Goal: Task Accomplishment & Management: Manage account settings

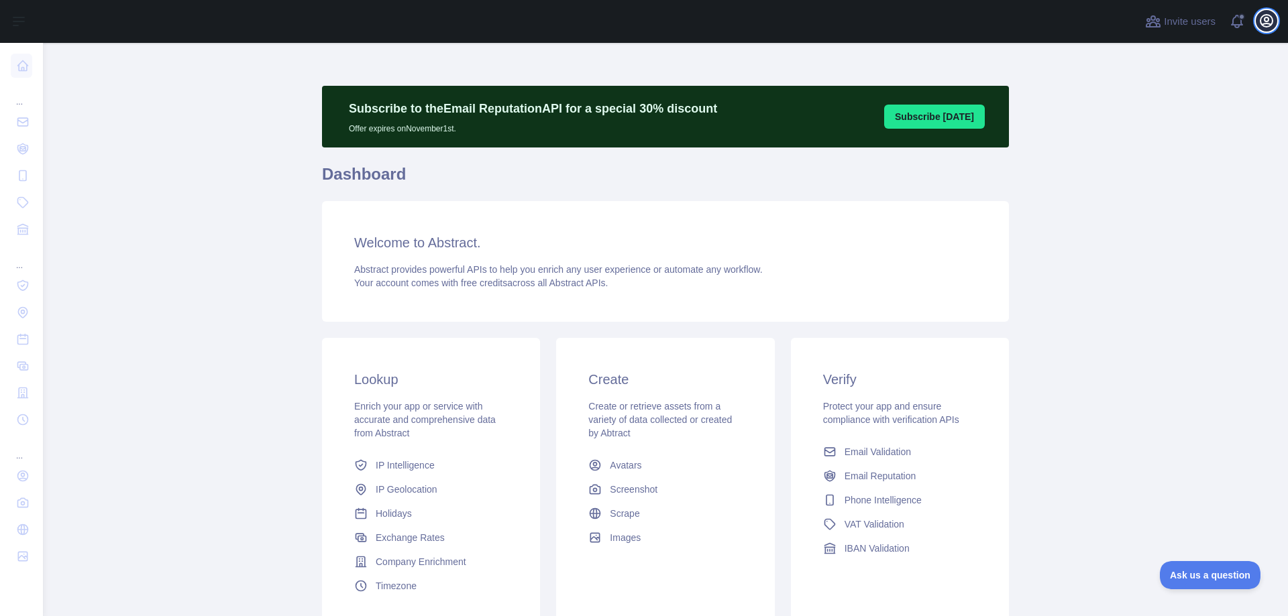
click at [1273, 25] on icon "button" at bounding box center [1266, 21] width 16 height 16
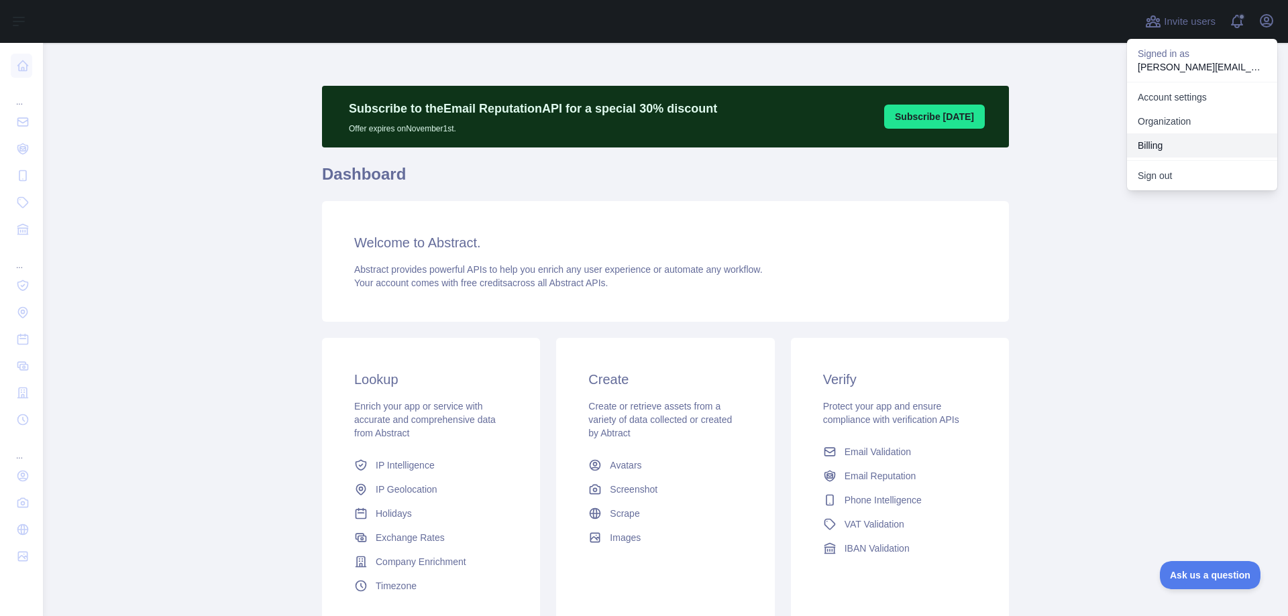
click at [1162, 144] on button "Billing" at bounding box center [1202, 145] width 150 height 24
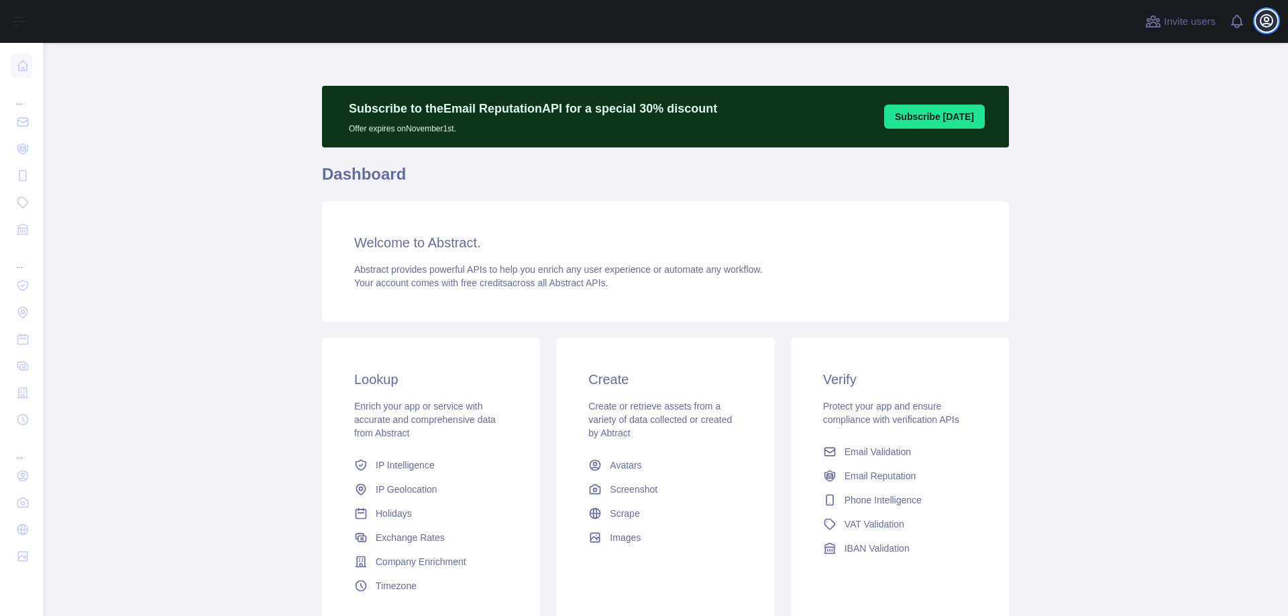
click at [1270, 21] on icon "button" at bounding box center [1266, 21] width 16 height 16
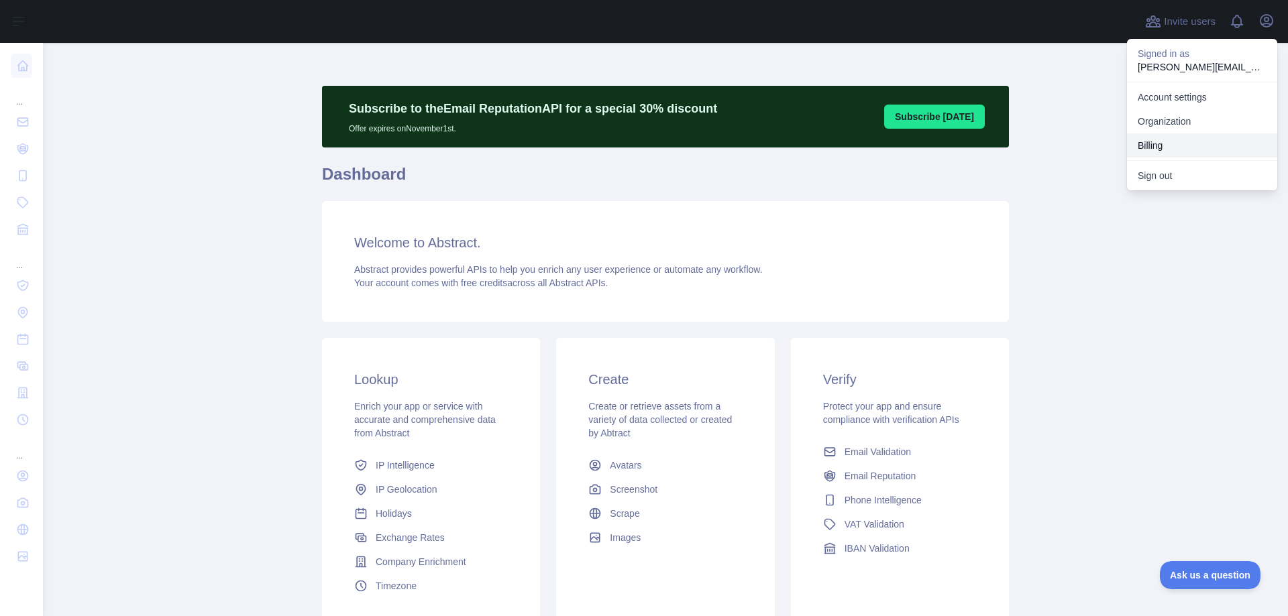
click at [1160, 151] on button "Billing" at bounding box center [1202, 145] width 150 height 24
